Goal: Navigation & Orientation: Find specific page/section

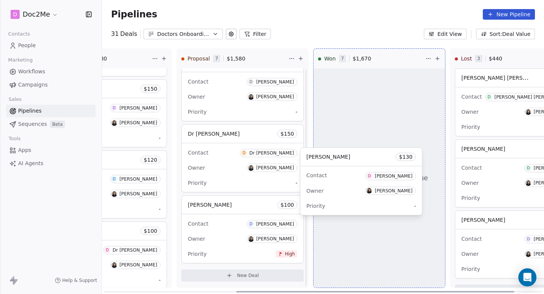
scroll to position [229, 0]
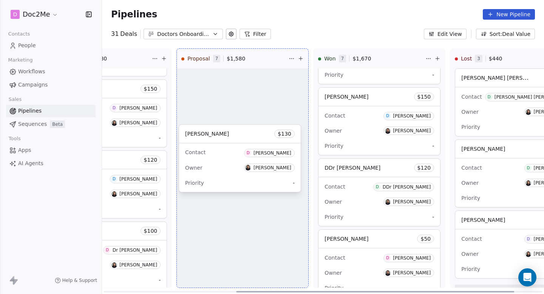
drag, startPoint x: 236, startPoint y: 154, endPoint x: 234, endPoint y: 174, distance: 20.5
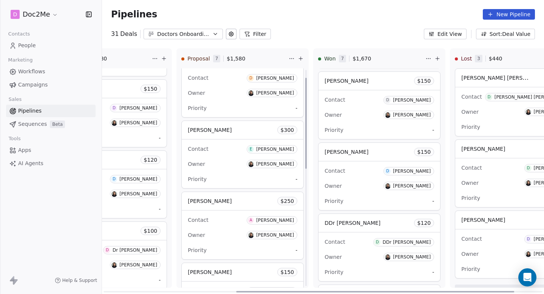
scroll to position [0, 0]
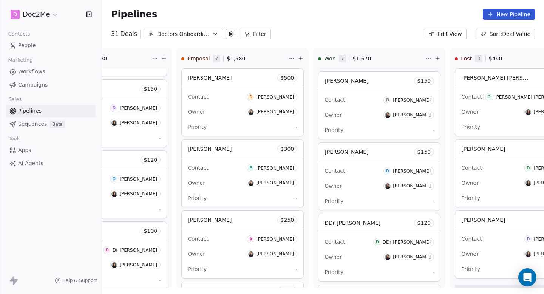
click at [31, 48] on span "People" at bounding box center [27, 46] width 18 height 8
